Goal: Task Accomplishment & Management: Manage account settings

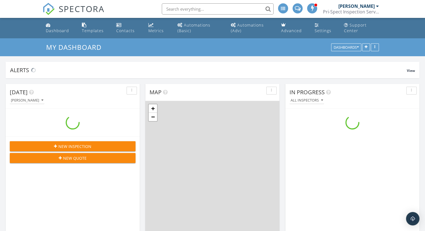
scroll to position [517, 433]
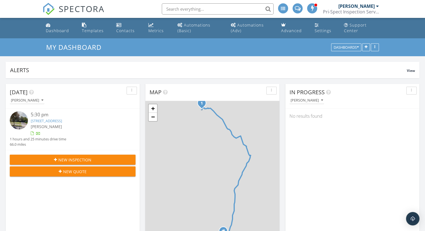
click at [62, 121] on link "10 Burlington Ln, East Brunswick, NJ 08816" at bounding box center [46, 120] width 31 height 5
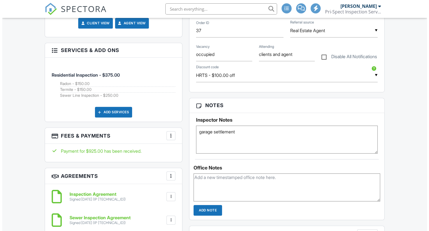
scroll to position [335, 0]
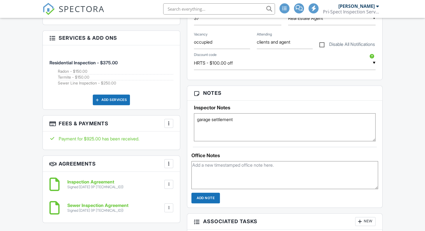
click at [169, 121] on div at bounding box center [169, 123] width 6 height 6
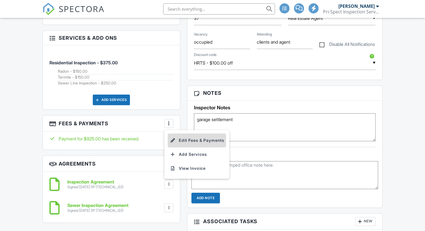
click at [195, 136] on li "Edit Fees & Payments" at bounding box center [197, 140] width 58 height 14
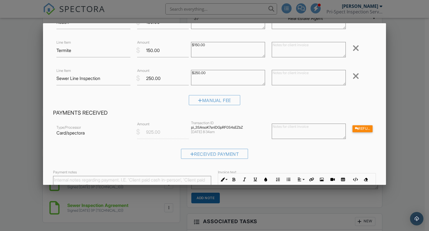
scroll to position [65, 0]
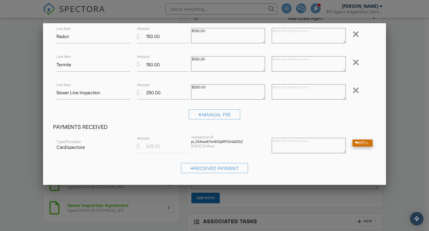
click at [359, 143] on div "Refund" at bounding box center [362, 142] width 20 height 7
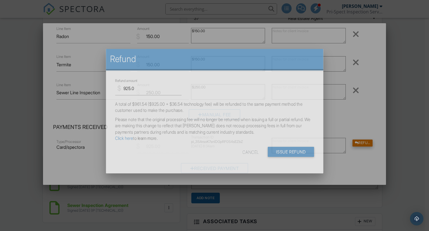
scroll to position [0, 0]
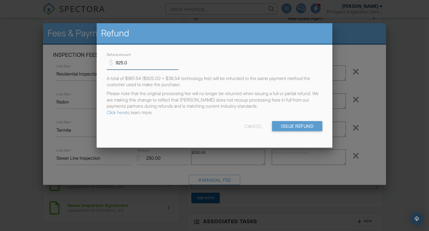
drag, startPoint x: 130, startPoint y: 63, endPoint x: 114, endPoint y: 61, distance: 16.9
click at [114, 61] on input "925.0" at bounding box center [143, 63] width 72 height 14
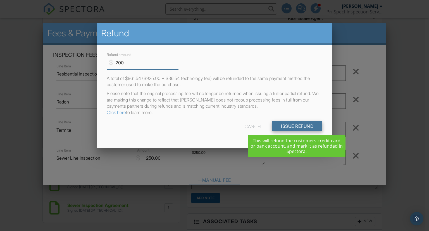
type input "200"
click at [288, 124] on input "Issue Refund" at bounding box center [297, 126] width 50 height 10
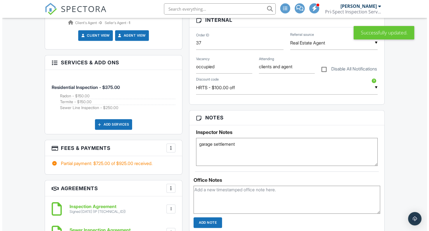
scroll to position [363, 0]
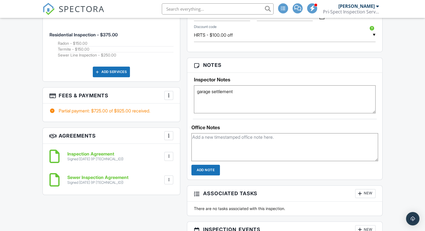
click at [168, 93] on div at bounding box center [169, 95] width 6 height 6
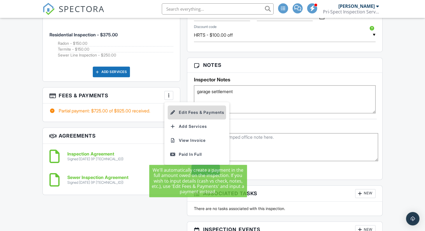
click at [197, 110] on li "Edit Fees & Payments" at bounding box center [197, 112] width 58 height 14
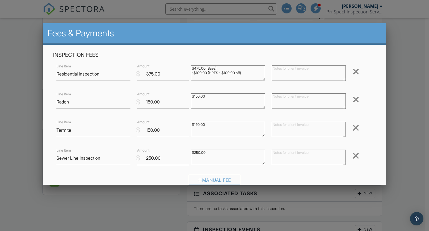
click at [151, 157] on input "250.00" at bounding box center [163, 158] width 52 height 14
type input "200.00"
click at [372, 152] on div "Inspection Fees Line Item Residential Inspection $ Amount 375.00 $475.00 (Base)…" at bounding box center [215, 120] width 330 height 138
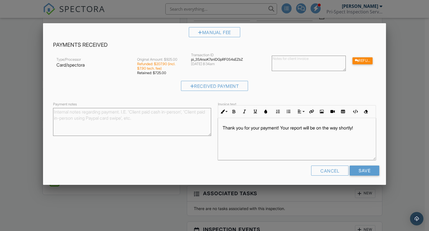
scroll to position [149, 0]
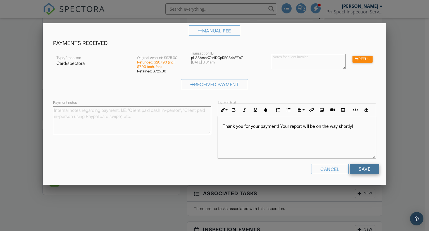
click at [369, 167] on input "Save" at bounding box center [365, 169] width 30 height 10
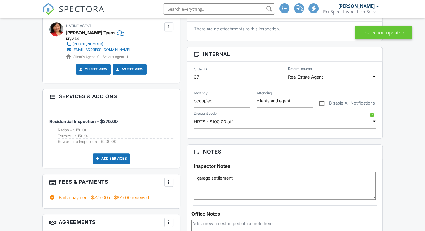
scroll to position [335, 0]
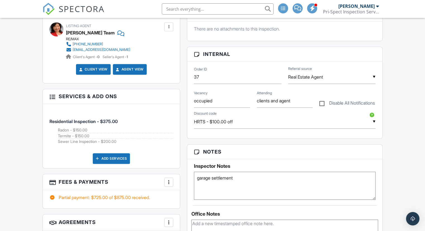
click at [168, 182] on div at bounding box center [169, 182] width 6 height 6
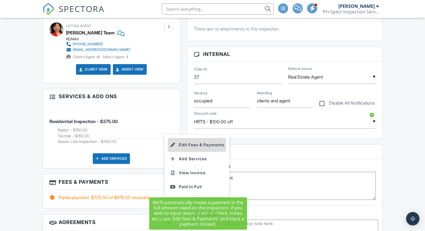
click at [194, 140] on li "Edit Fees & Payments" at bounding box center [197, 145] width 58 height 14
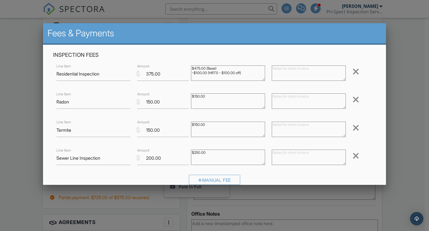
click at [299, 156] on textarea at bounding box center [309, 156] width 74 height 15
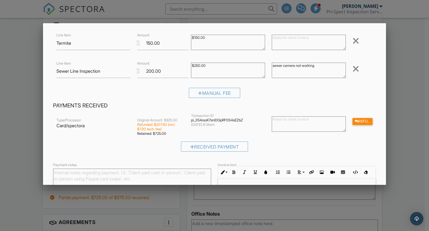
scroll to position [112, 0]
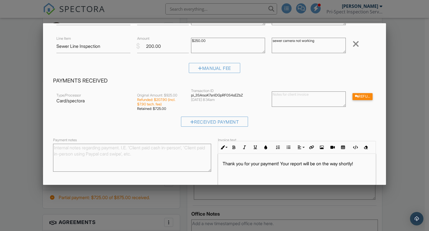
type textarea "sewer camera not working"
click at [96, 158] on textarea "Payment notes" at bounding box center [132, 158] width 158 height 28
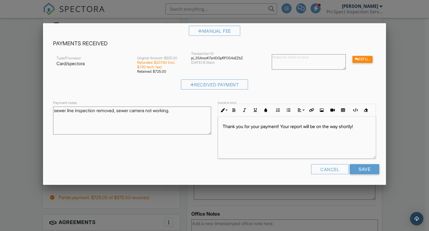
scroll to position [149, 0]
type textarea "sewer line inspection removed, sewer camera not working."
click at [363, 170] on input "Save" at bounding box center [365, 169] width 30 height 10
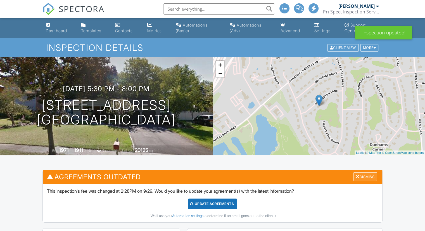
click at [359, 175] on div "Dismiss" at bounding box center [364, 176] width 23 height 9
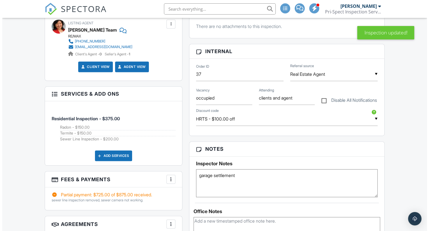
scroll to position [307, 0]
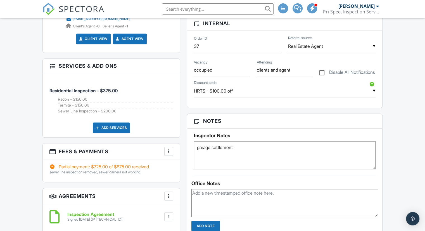
click at [165, 149] on div "More" at bounding box center [168, 151] width 9 height 9
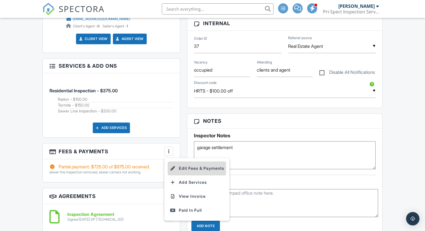
click at [190, 164] on li "Edit Fees & Payments" at bounding box center [197, 168] width 58 height 14
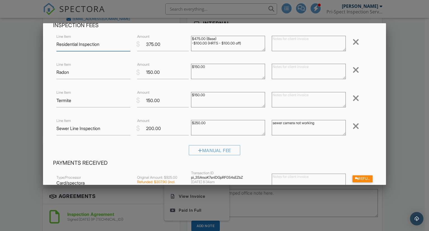
scroll to position [32, 0]
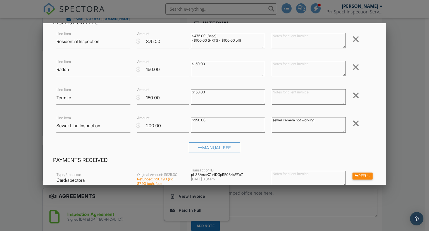
click at [352, 120] on div at bounding box center [355, 123] width 7 height 9
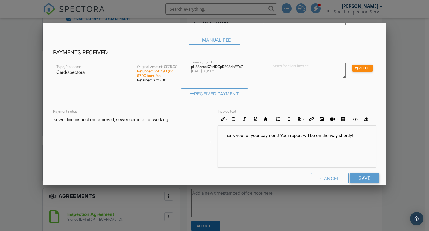
scroll to position [121, 0]
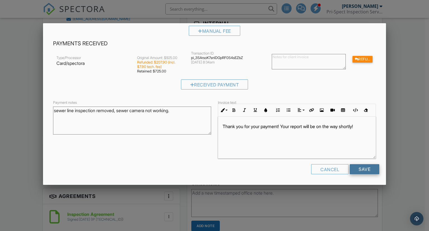
click at [360, 168] on input "Save" at bounding box center [365, 169] width 30 height 10
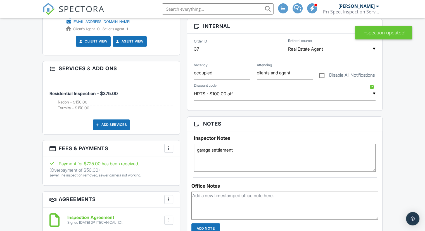
click at [261, 97] on div "▼ HRTS - $100.00 off HRTS - $100.00 off HRT - $50.00 off - Home Radon Termite B…" at bounding box center [284, 94] width 181 height 14
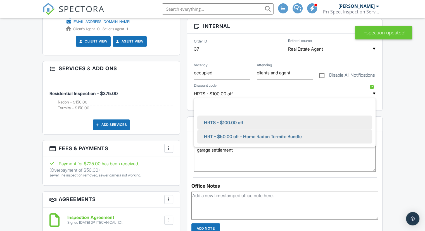
click at [253, 139] on span "HRT - $50.00 off - Home Radon Termite Bundle" at bounding box center [252, 136] width 107 height 14
type input "HRT - $50.00 off - Home Radon Termite Bundle"
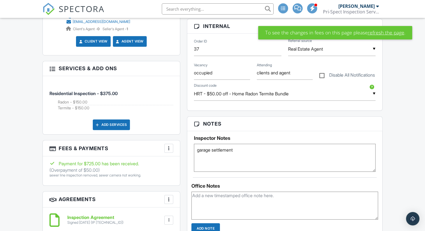
click at [169, 148] on div at bounding box center [169, 148] width 6 height 6
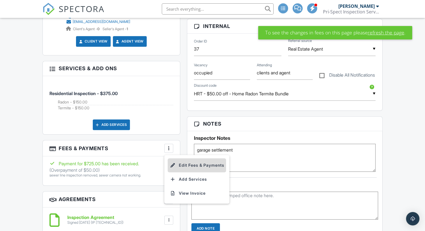
click at [181, 161] on li "Edit Fees & Payments" at bounding box center [197, 165] width 58 height 14
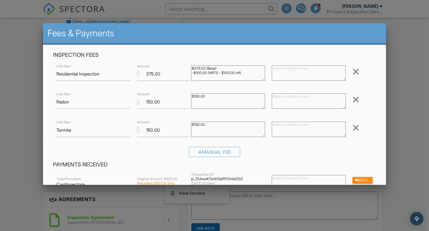
drag, startPoint x: 244, startPoint y: 72, endPoint x: 177, endPoint y: 72, distance: 67.3
click at [177, 72] on div "Line Item Residential Inspection $ Amount 375.00 $475.00 (Base) -$100.00 (HRTS …" at bounding box center [214, 74] width 323 height 22
type textarea "$475.00 (Base)"
drag, startPoint x: 162, startPoint y: 75, endPoint x: 122, endPoint y: 72, distance: 39.5
click at [123, 73] on div "Line Item Residential Inspection $ Amount 375.00 $475.00 (Base) -$100.00 (HRTS …" at bounding box center [214, 74] width 323 height 22
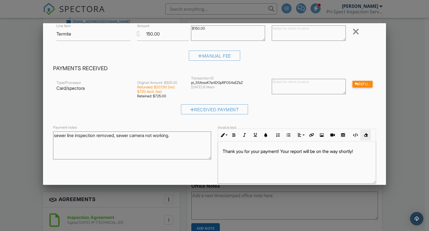
scroll to position [121, 0]
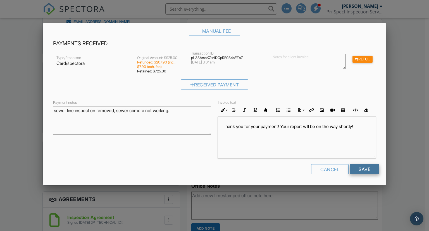
type input "425"
click at [364, 169] on input "Save" at bounding box center [365, 169] width 30 height 10
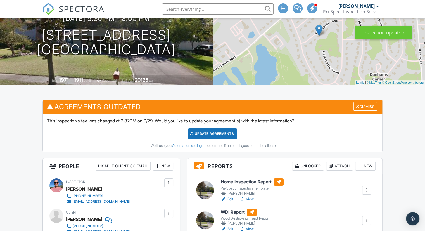
scroll to position [28, 0]
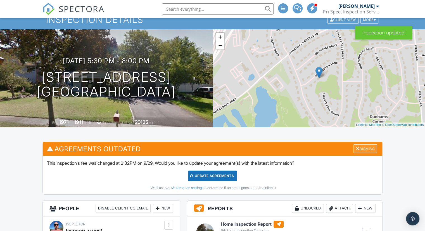
click at [367, 147] on div "Dismiss" at bounding box center [364, 148] width 23 height 9
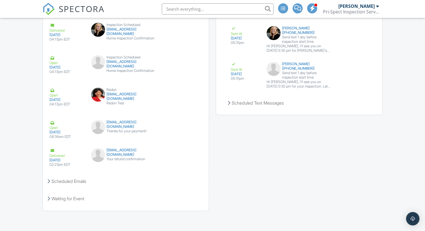
scroll to position [814, 0]
click at [124, 157] on div "Your refund confirmation" at bounding box center [126, 159] width 70 height 4
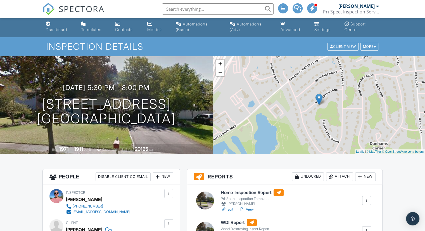
scroll to position [0, 0]
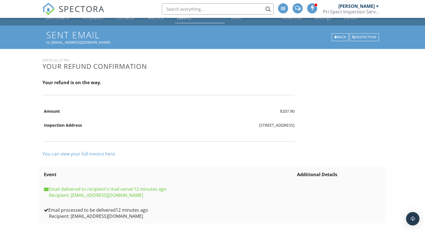
scroll to position [20, 0]
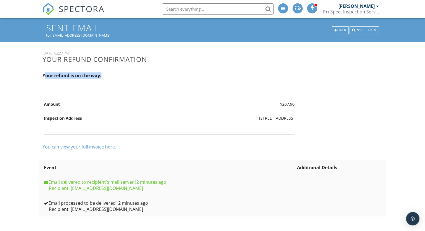
drag, startPoint x: 44, startPoint y: 73, endPoint x: 129, endPoint y: 75, distance: 84.9
click at [129, 75] on p "Your refund is on the way." at bounding box center [168, 75] width 253 height 6
drag, startPoint x: 129, startPoint y: 75, endPoint x: 152, endPoint y: 78, distance: 23.2
click at [130, 75] on p "Your refund is on the way." at bounding box center [168, 75] width 253 height 6
drag, startPoint x: 206, startPoint y: 118, endPoint x: 349, endPoint y: 118, distance: 142.7
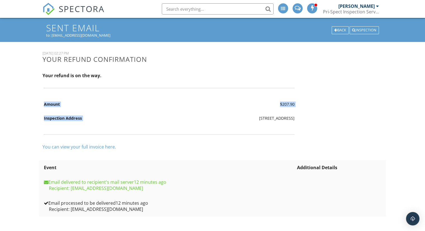
click at [349, 118] on div "29 September, 2025 02:27 PM Your refund confirmation Your refund is on the way.…" at bounding box center [212, 103] width 347 height 104
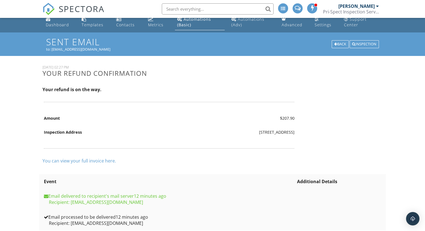
scroll to position [0, 0]
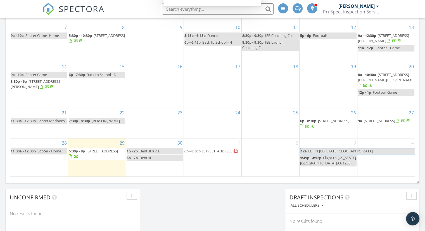
scroll to position [335, 0]
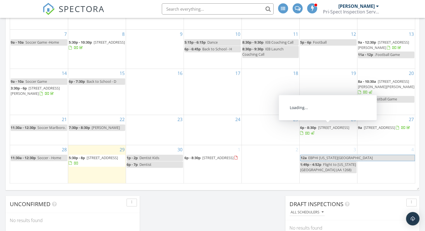
drag, startPoint x: 334, startPoint y: 134, endPoint x: 327, endPoint y: 130, distance: 8.1
click at [327, 130] on span "12 E Burlington St, Bordentown 08505" at bounding box center [333, 127] width 31 height 5
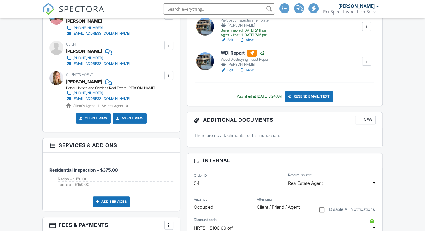
scroll to position [195, 0]
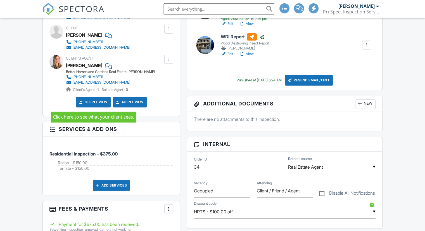
click at [103, 104] on link "Client View" at bounding box center [93, 102] width 30 height 6
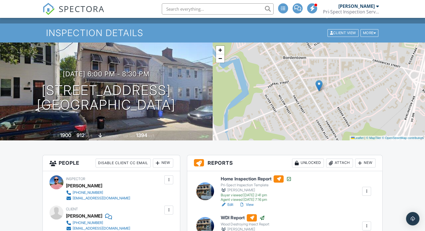
scroll to position [28, 0]
